Goal: Task Accomplishment & Management: Manage account settings

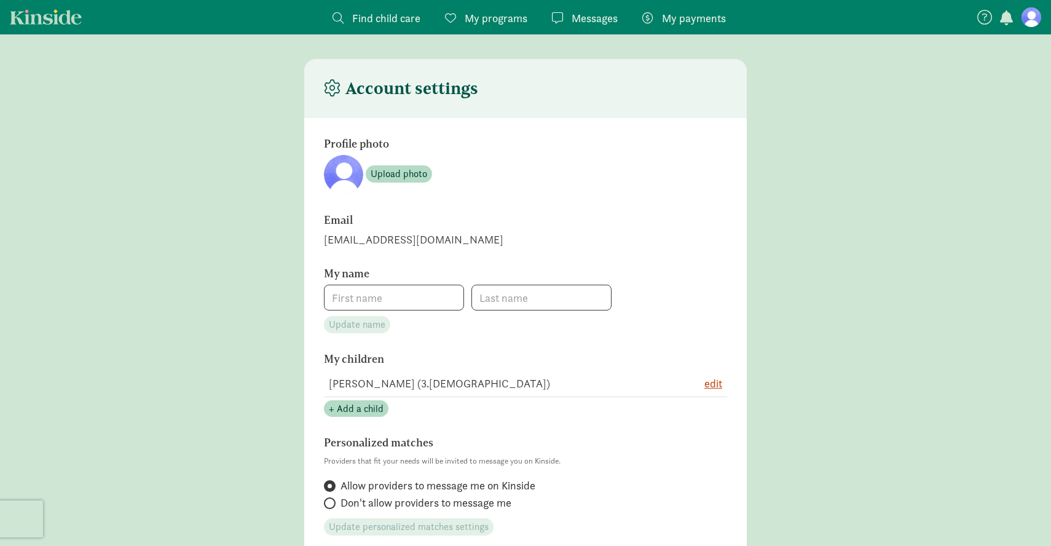
type input "Zaina"
type input "[PERSON_NAME]"
type input "4342216133"
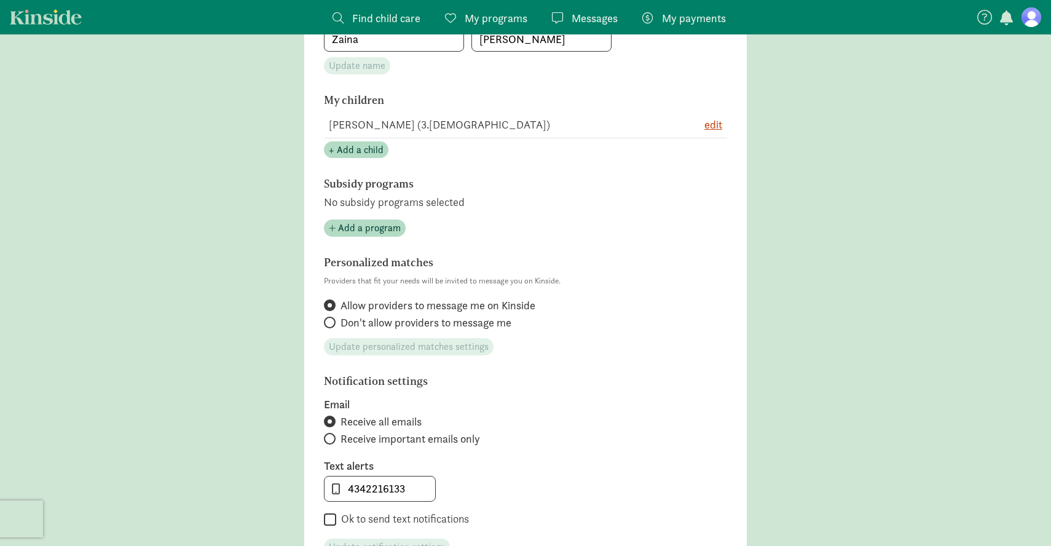
scroll to position [276, 0]
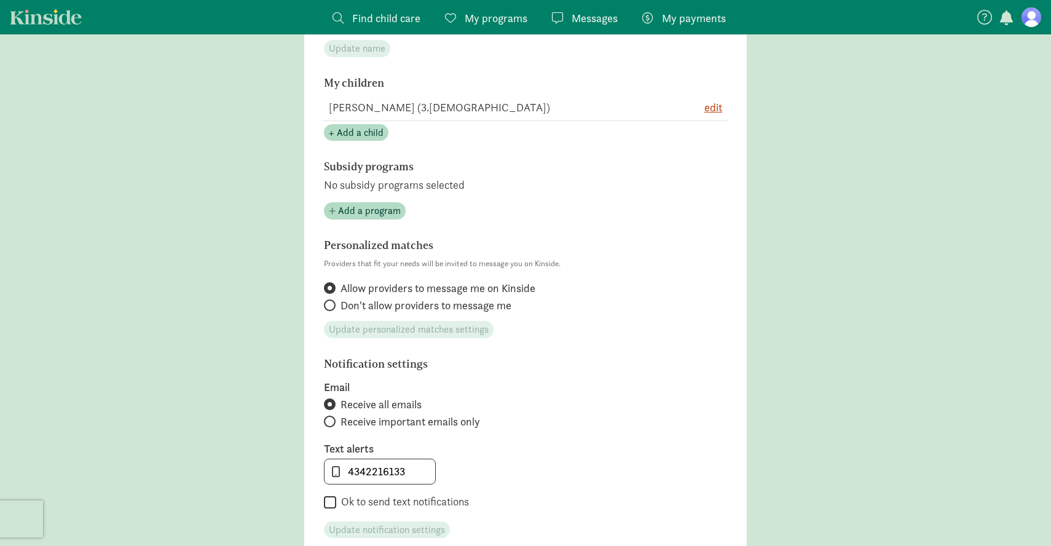
click at [398, 301] on span "Don't allow providers to message me" at bounding box center [425, 305] width 171 height 15
click at [332, 301] on input "Don't allow providers to message me" at bounding box center [328, 305] width 8 height 8
radio input "true"
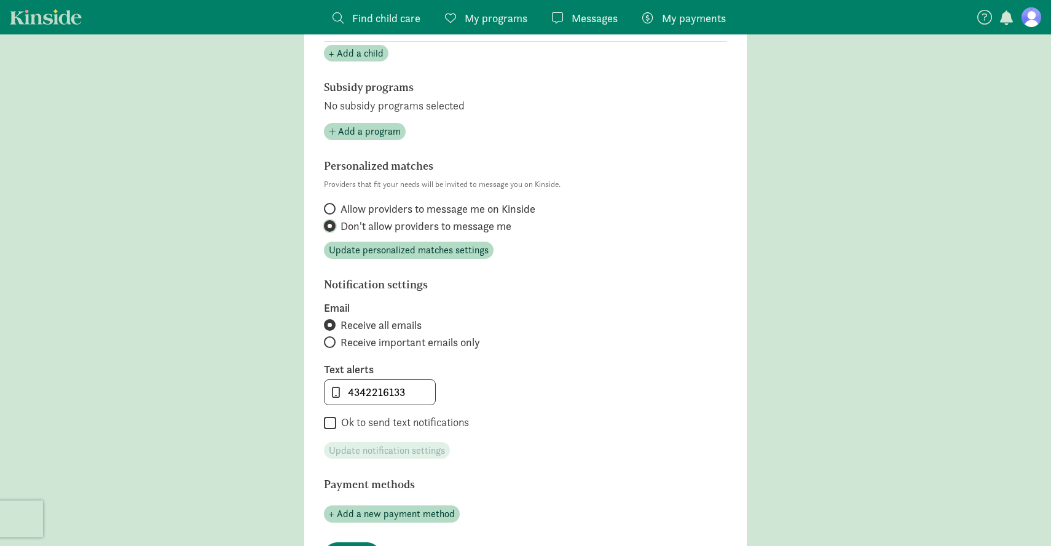
scroll to position [390, 0]
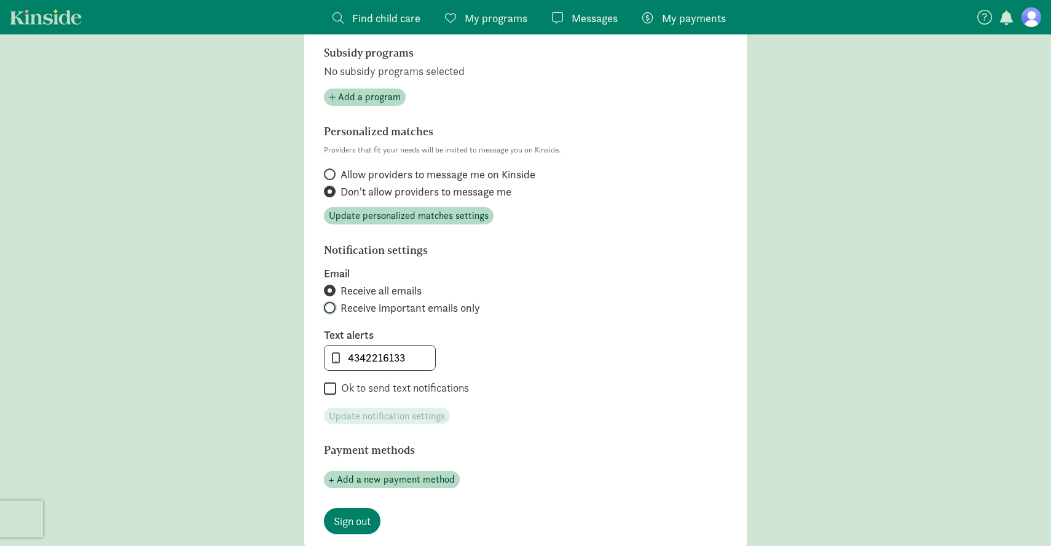
click at [331, 306] on input "Receive important emails only" at bounding box center [328, 308] width 8 height 8
radio input "true"
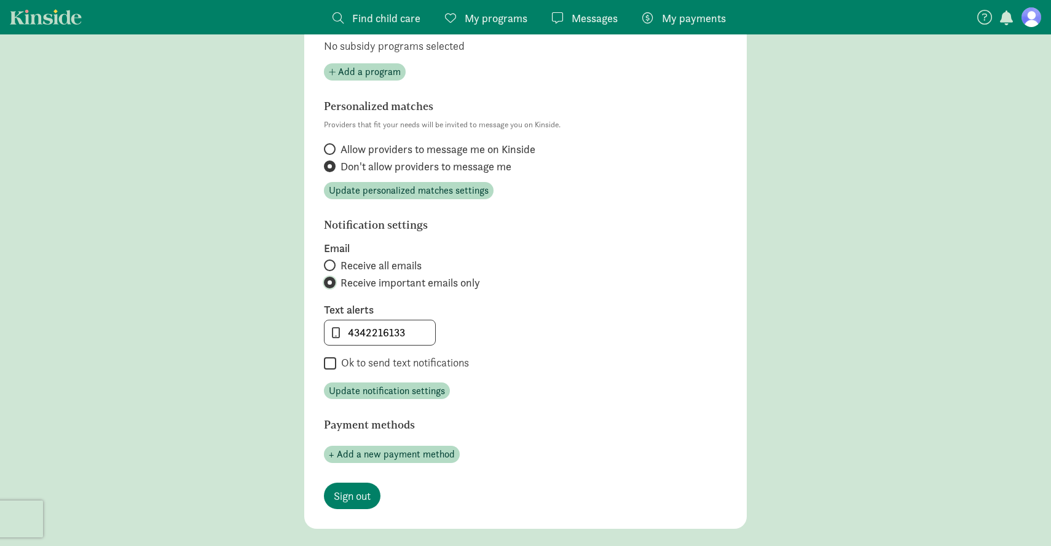
scroll to position [415, 0]
click at [375, 390] on span "Update notification settings" at bounding box center [387, 390] width 116 height 15
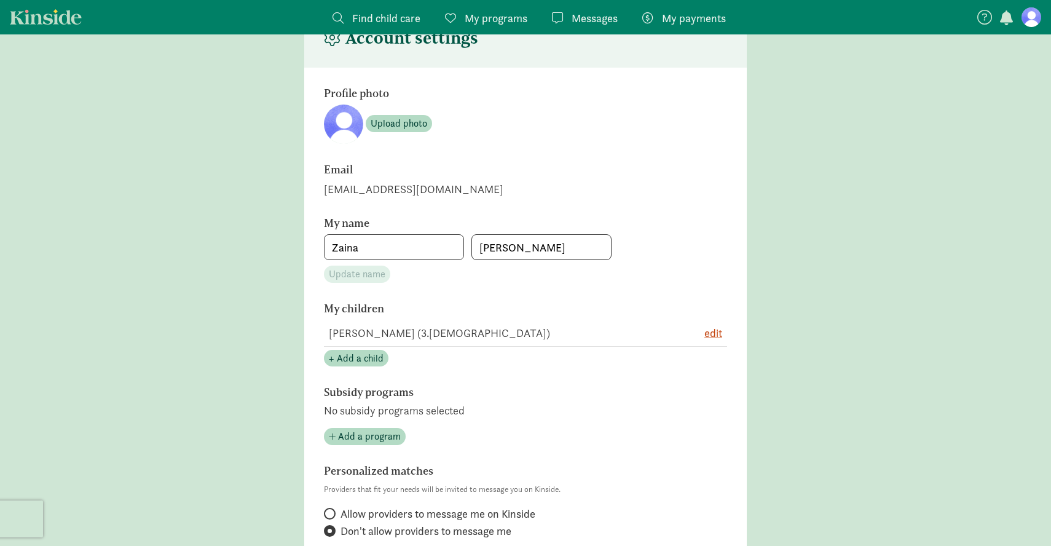
scroll to position [0, 0]
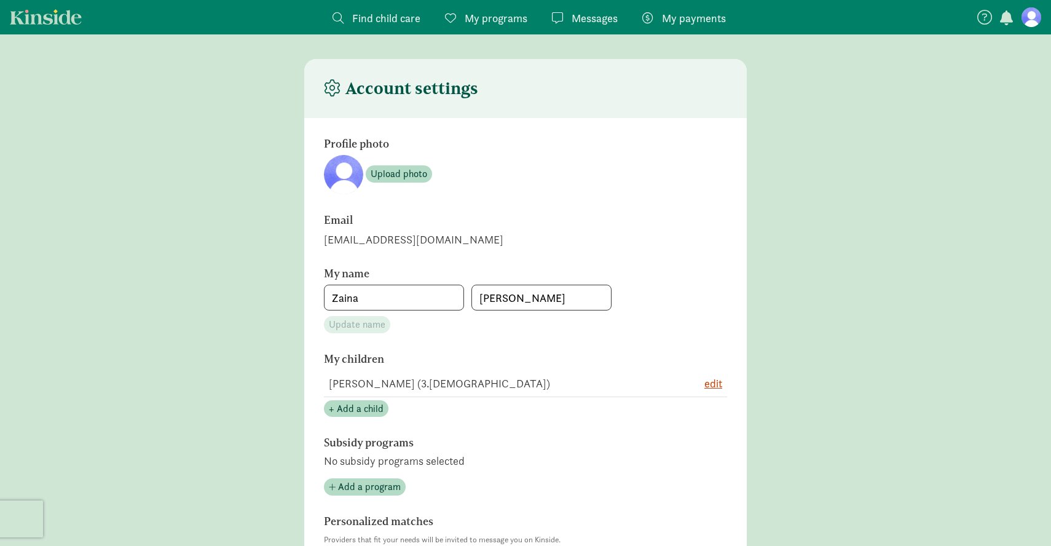
click at [594, 14] on span "Messages" at bounding box center [594, 18] width 46 height 17
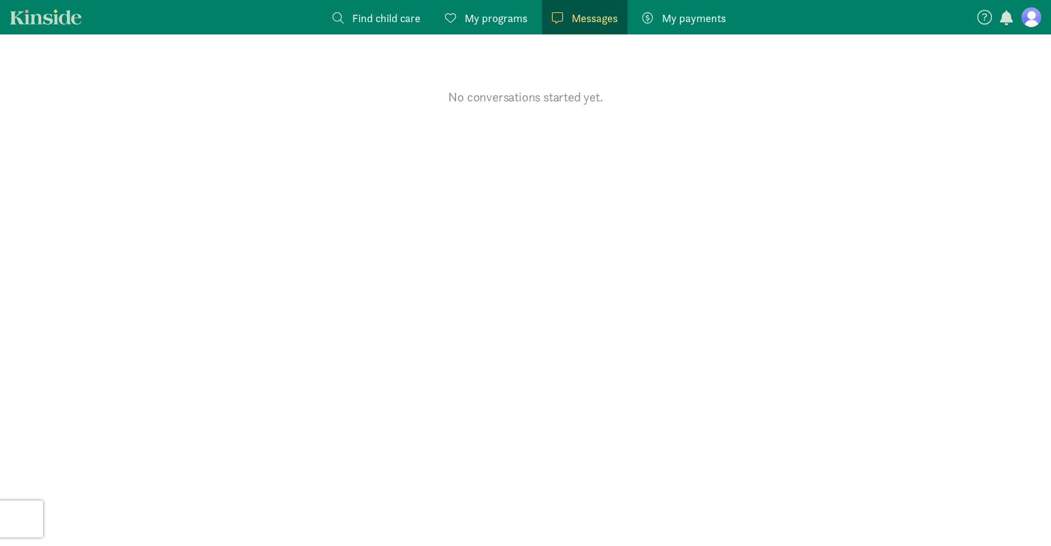
click at [493, 12] on span "My programs" at bounding box center [496, 18] width 63 height 17
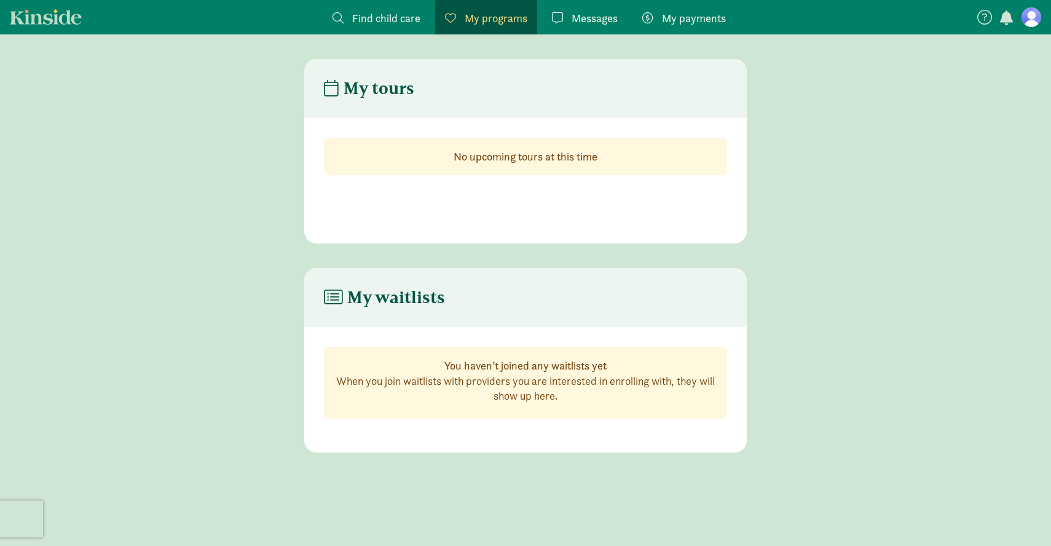
click at [393, 20] on span "Find child care" at bounding box center [386, 18] width 68 height 17
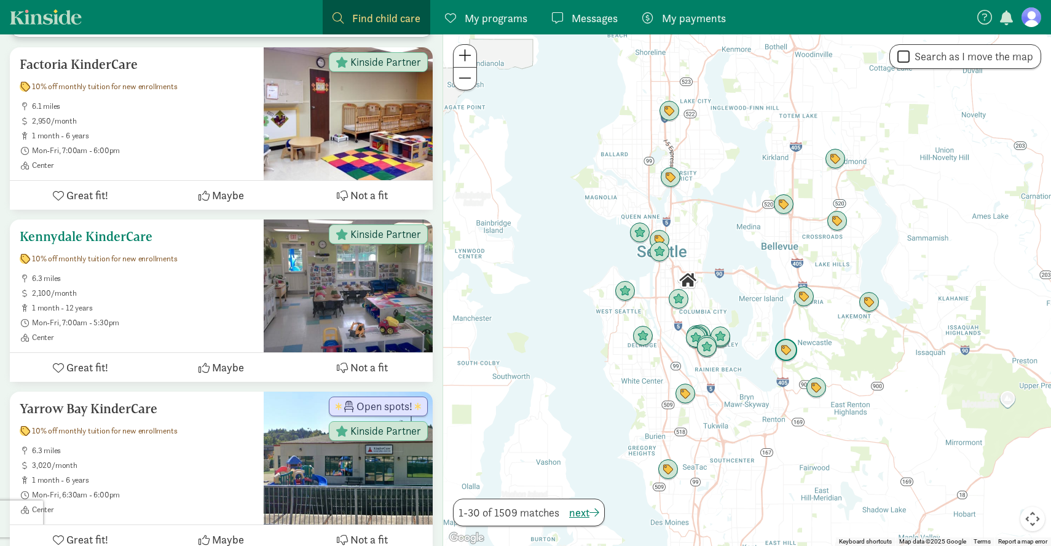
scroll to position [943, 0]
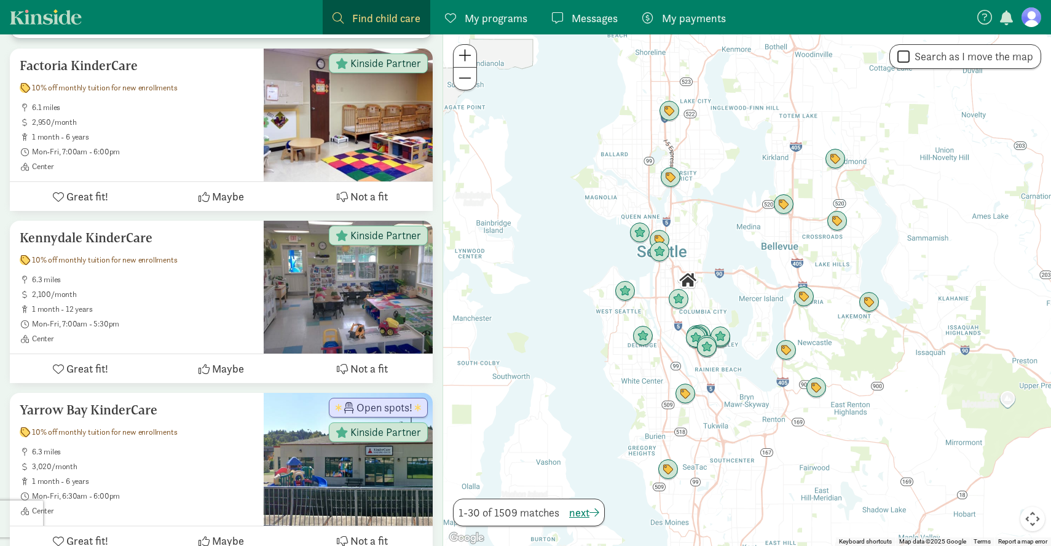
click at [782, 323] on div at bounding box center [747, 289] width 608 height 511
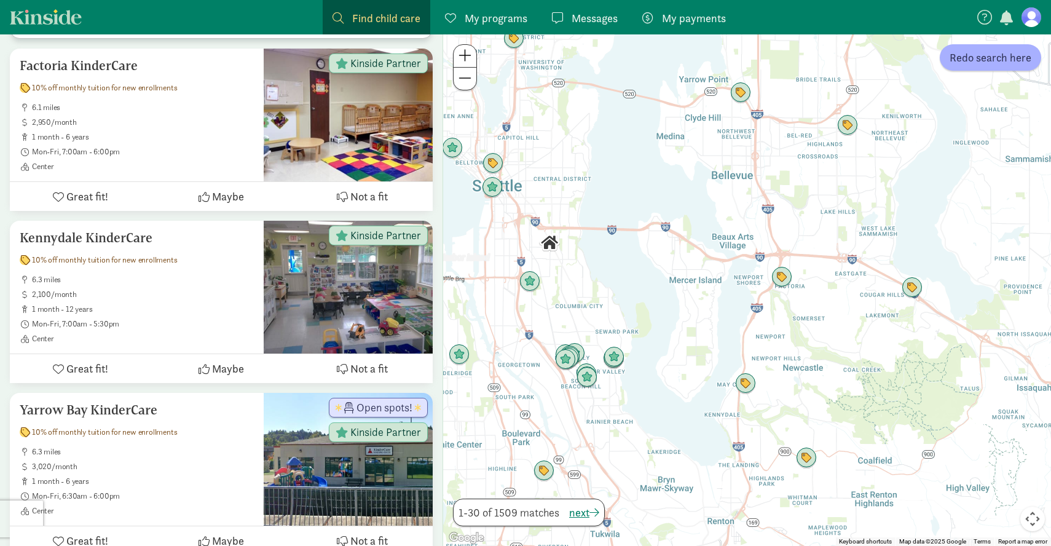
drag, startPoint x: 779, startPoint y: 294, endPoint x: 733, endPoint y: 304, distance: 47.6
click at [733, 304] on div at bounding box center [747, 289] width 608 height 511
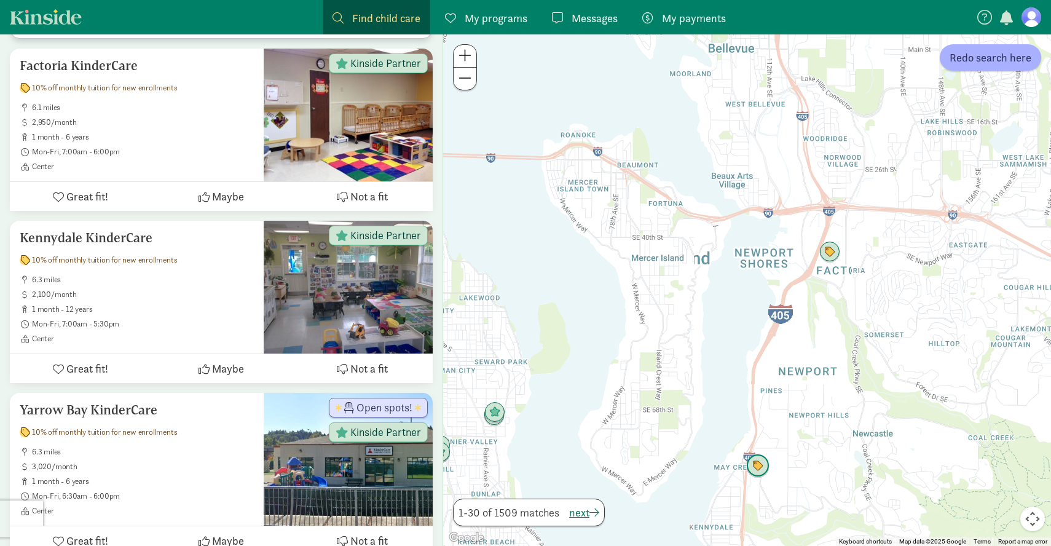
click at [758, 467] on img "Click to see details" at bounding box center [757, 465] width 23 height 23
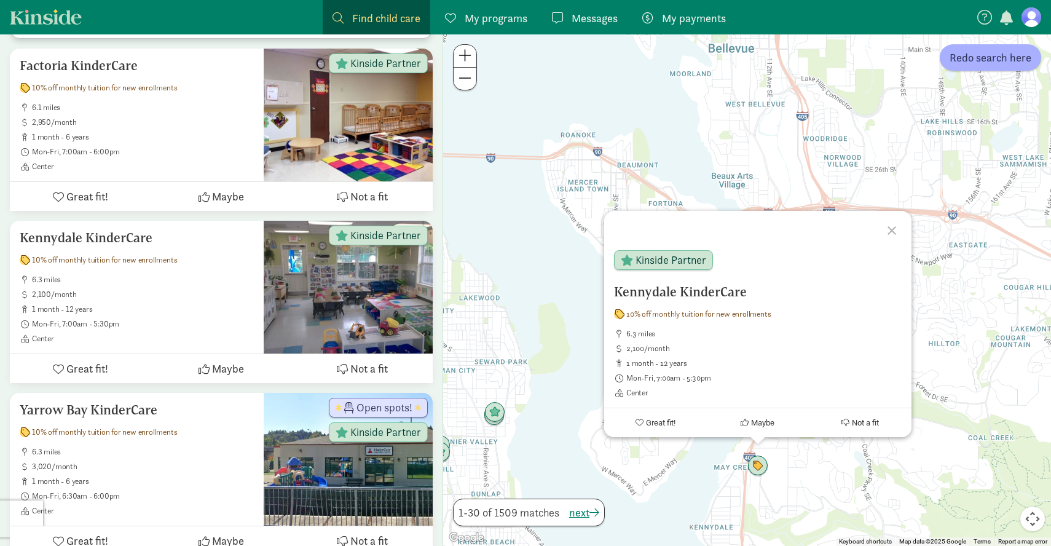
click at [675, 160] on div "Kennydale KinderCare 10% off monthly tuition for new enrollments 6.3 miles 2,10…" at bounding box center [747, 289] width 608 height 511
